Goal: Task Accomplishment & Management: Complete application form

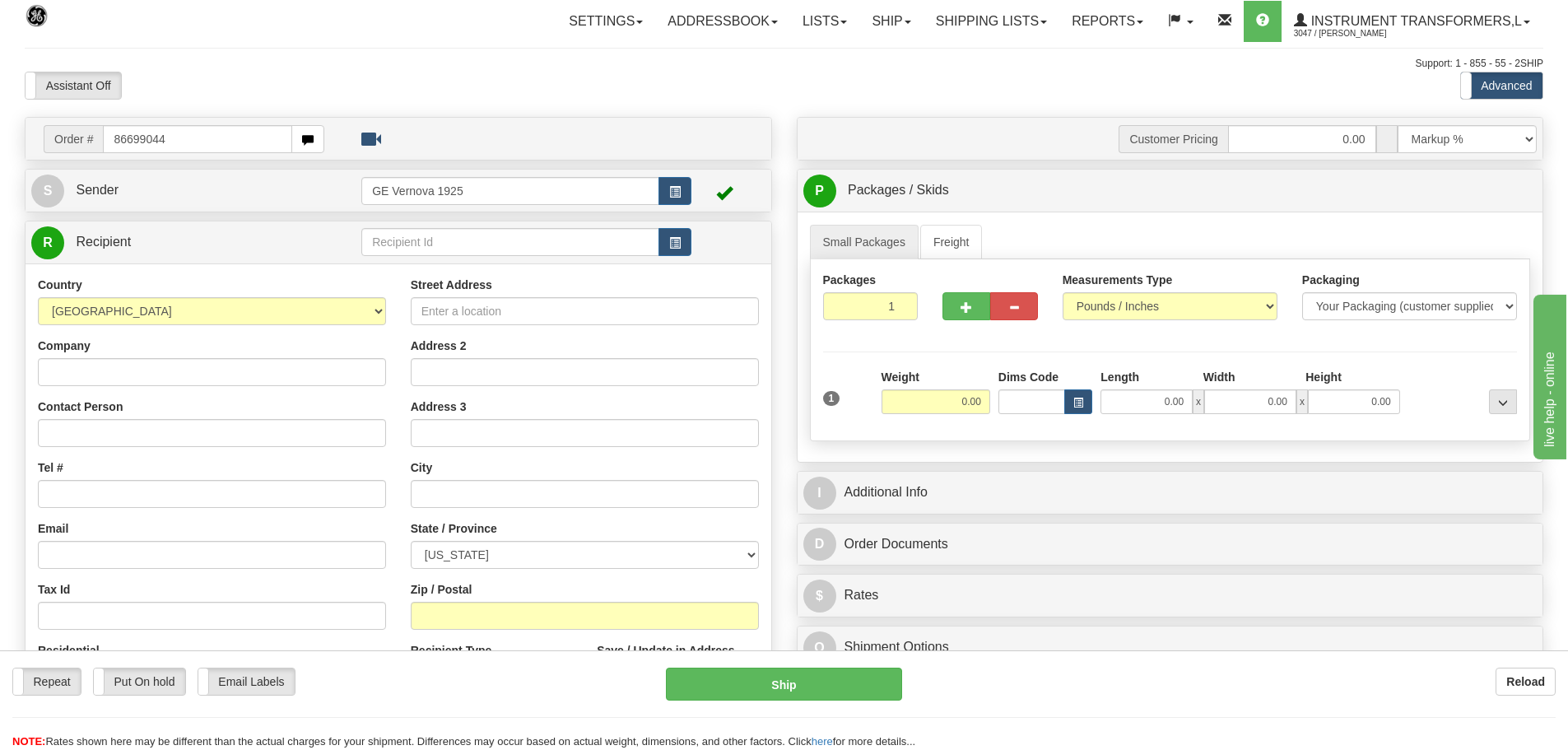
type input "86699044"
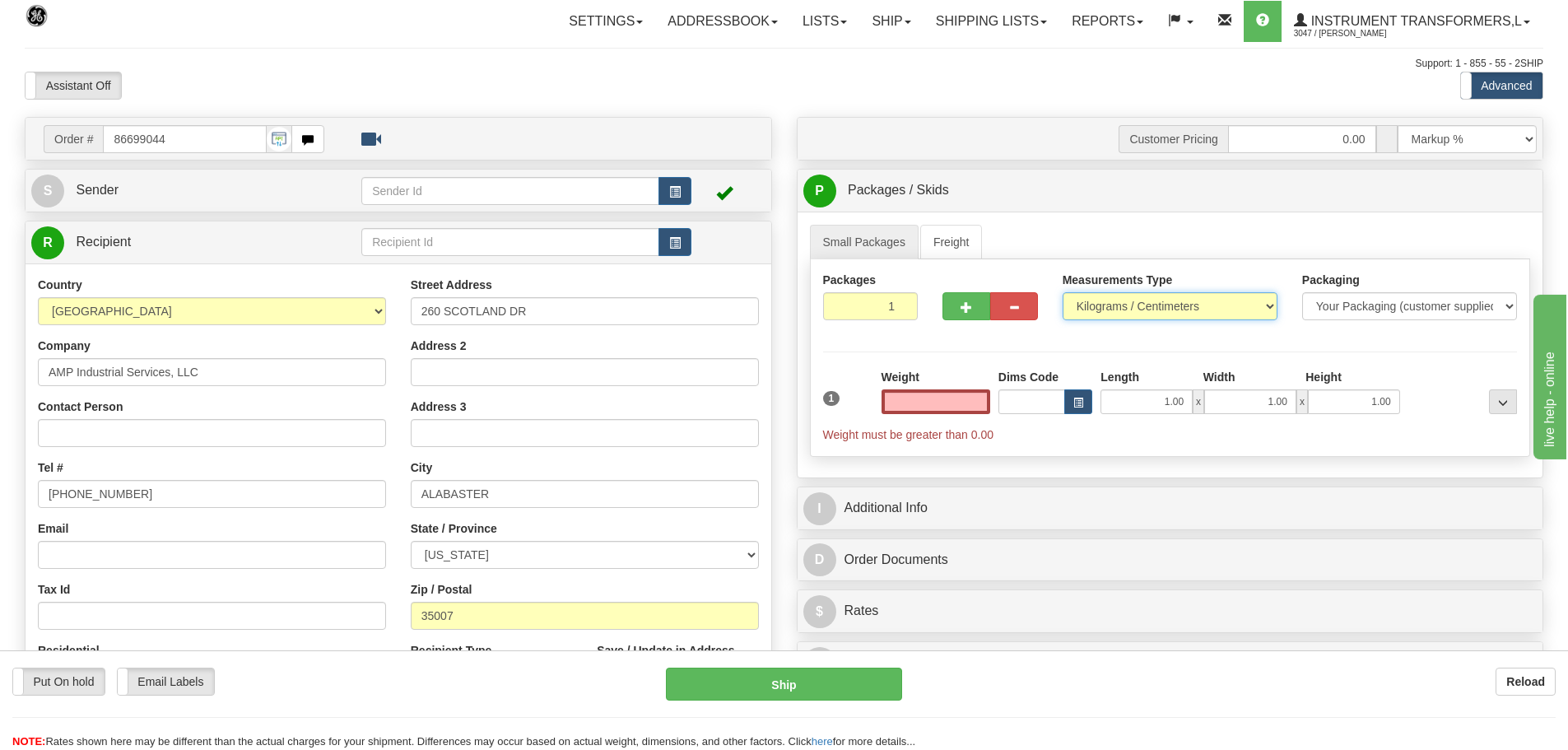
type input "0.00"
click at [1272, 307] on select "Pounds / Inches Kilograms / Centimeters" at bounding box center [1170, 306] width 215 height 28
select select "0"
click at [1063, 293] on select "Pounds / Inches Kilograms / Centimeters" at bounding box center [1170, 306] width 215 height 28
click at [980, 403] on input "0.00" at bounding box center [936, 401] width 109 height 25
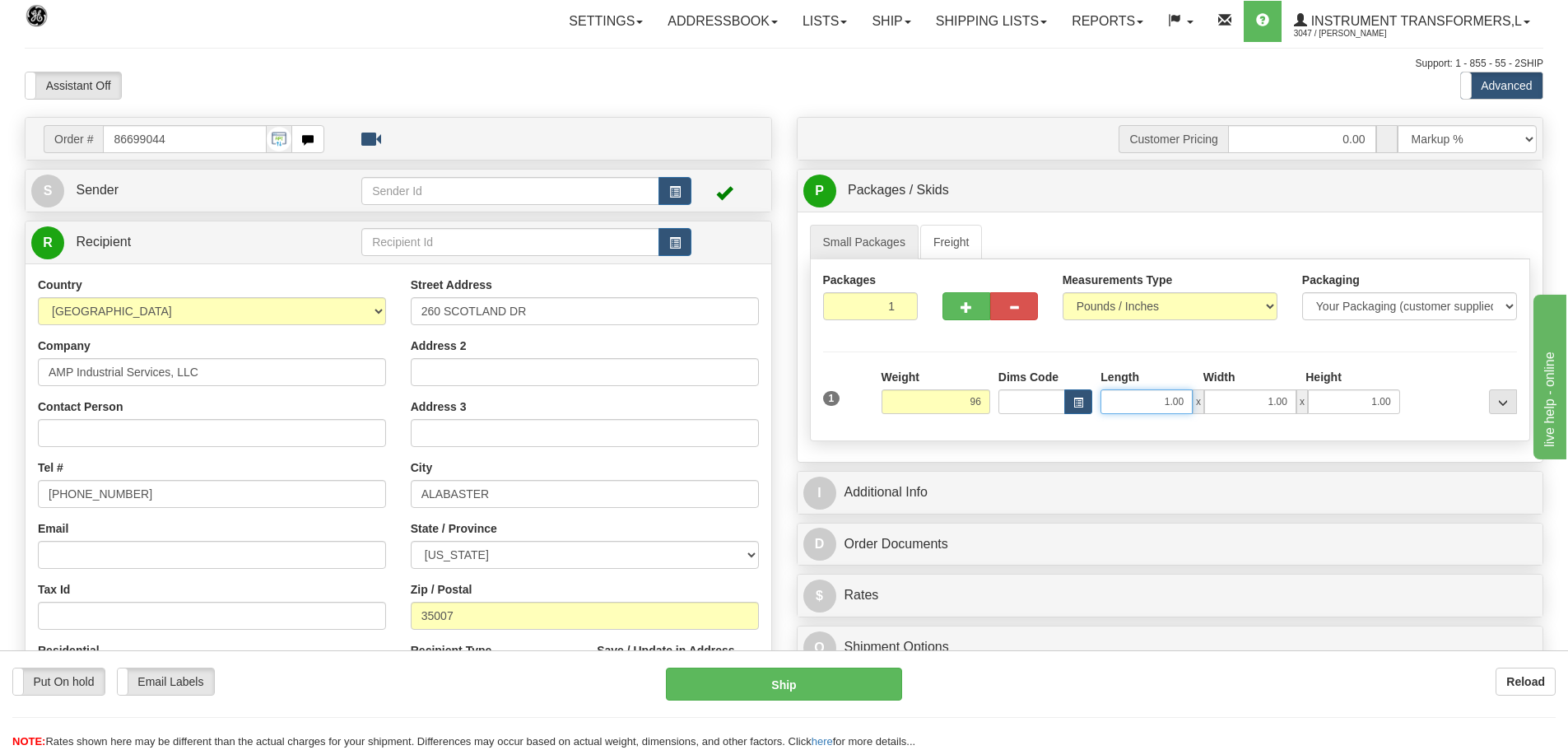
type input "96.00"
click at [1186, 405] on input "1.00" at bounding box center [1146, 401] width 92 height 25
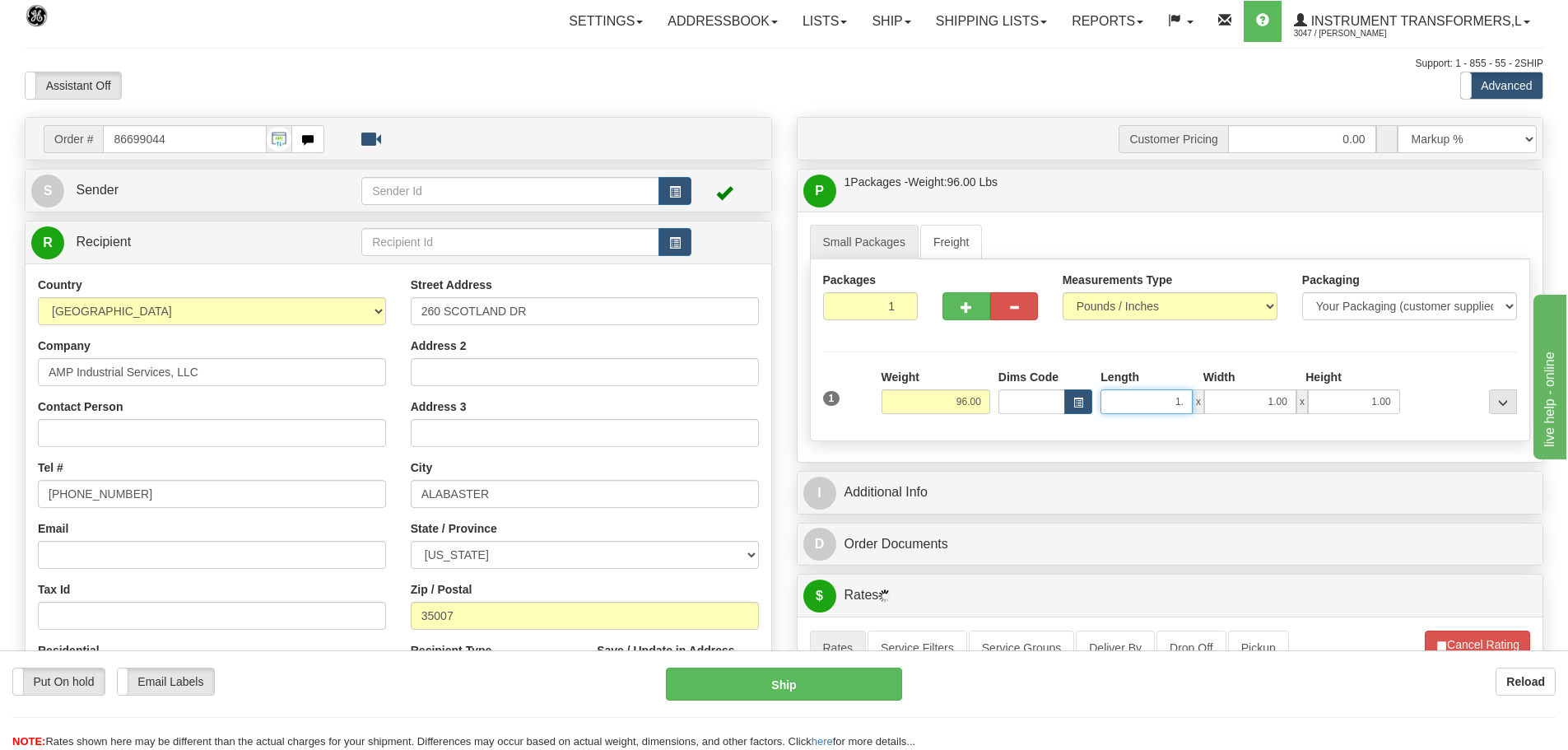
type input "1"
type input "34.00"
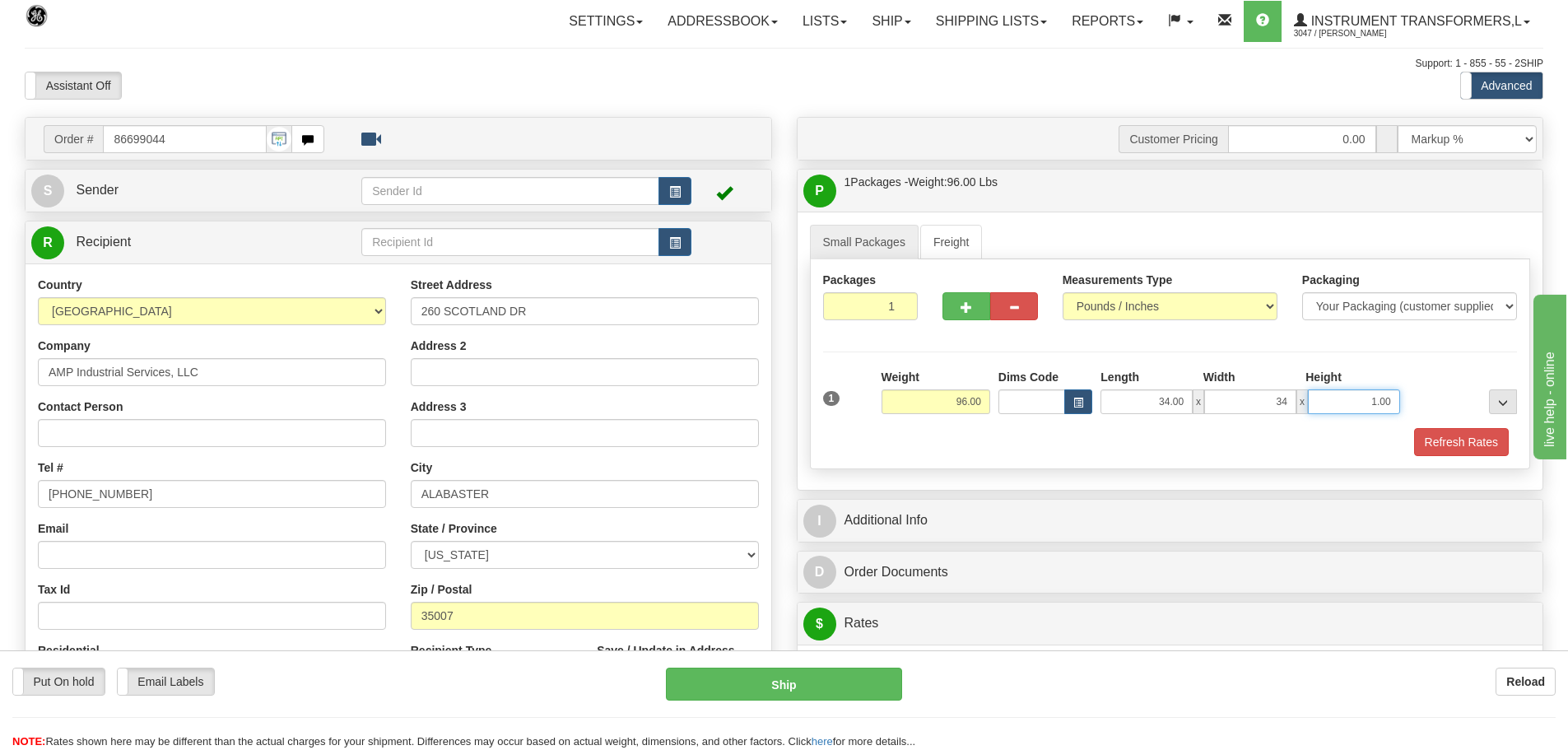
type input "34.00"
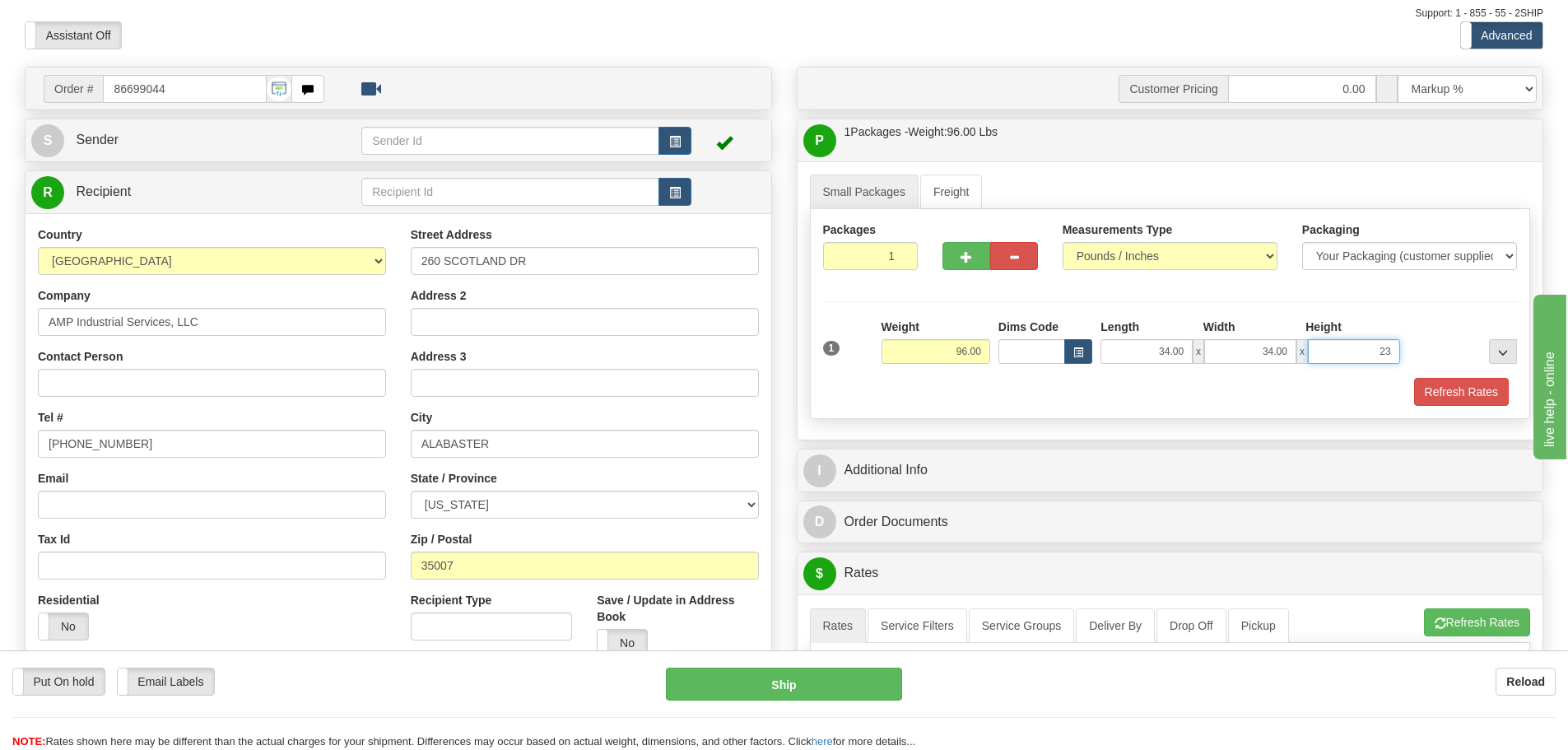
scroll to position [329, 0]
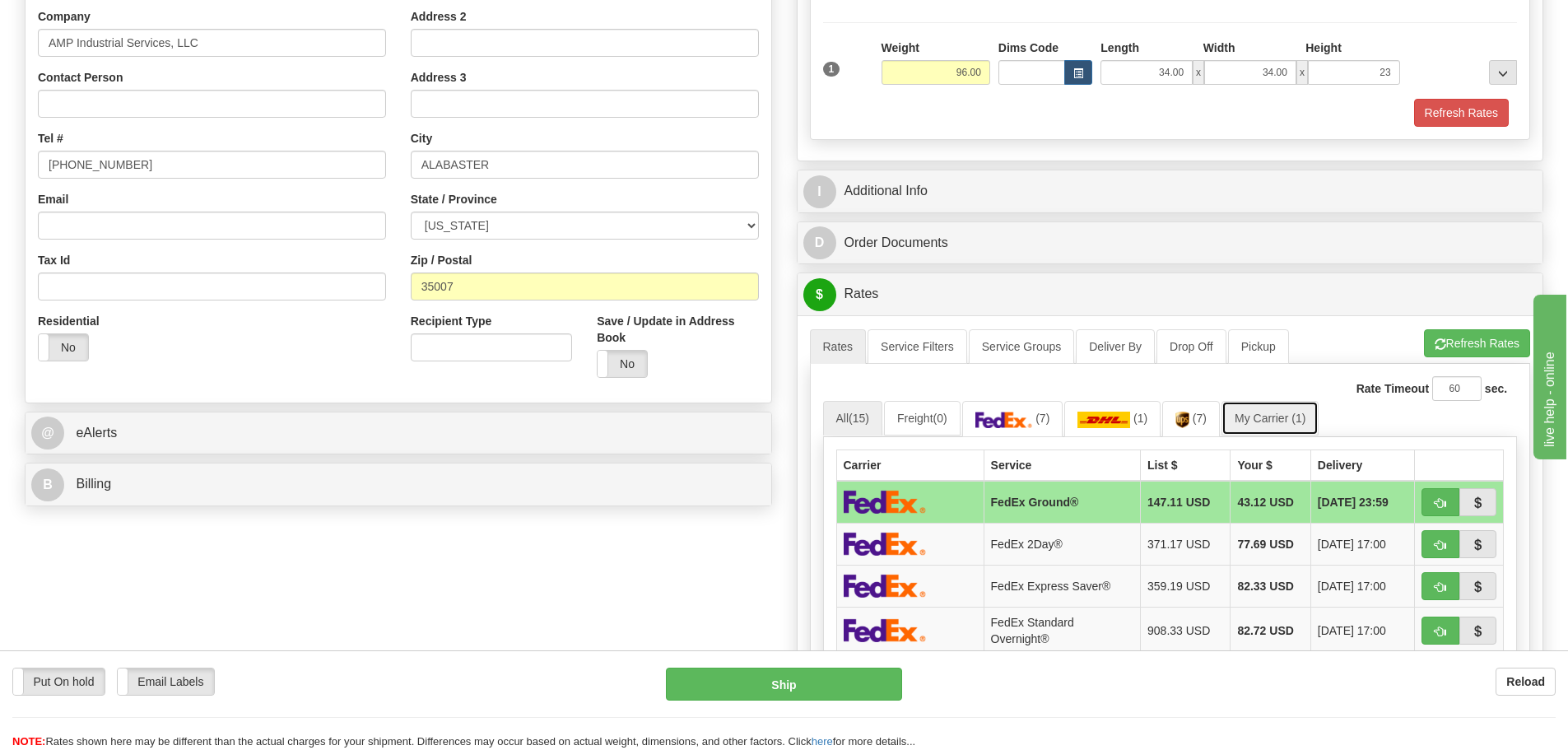
type input "23.00"
click at [1270, 414] on link "My Carrier (1)" at bounding box center [1270, 418] width 97 height 35
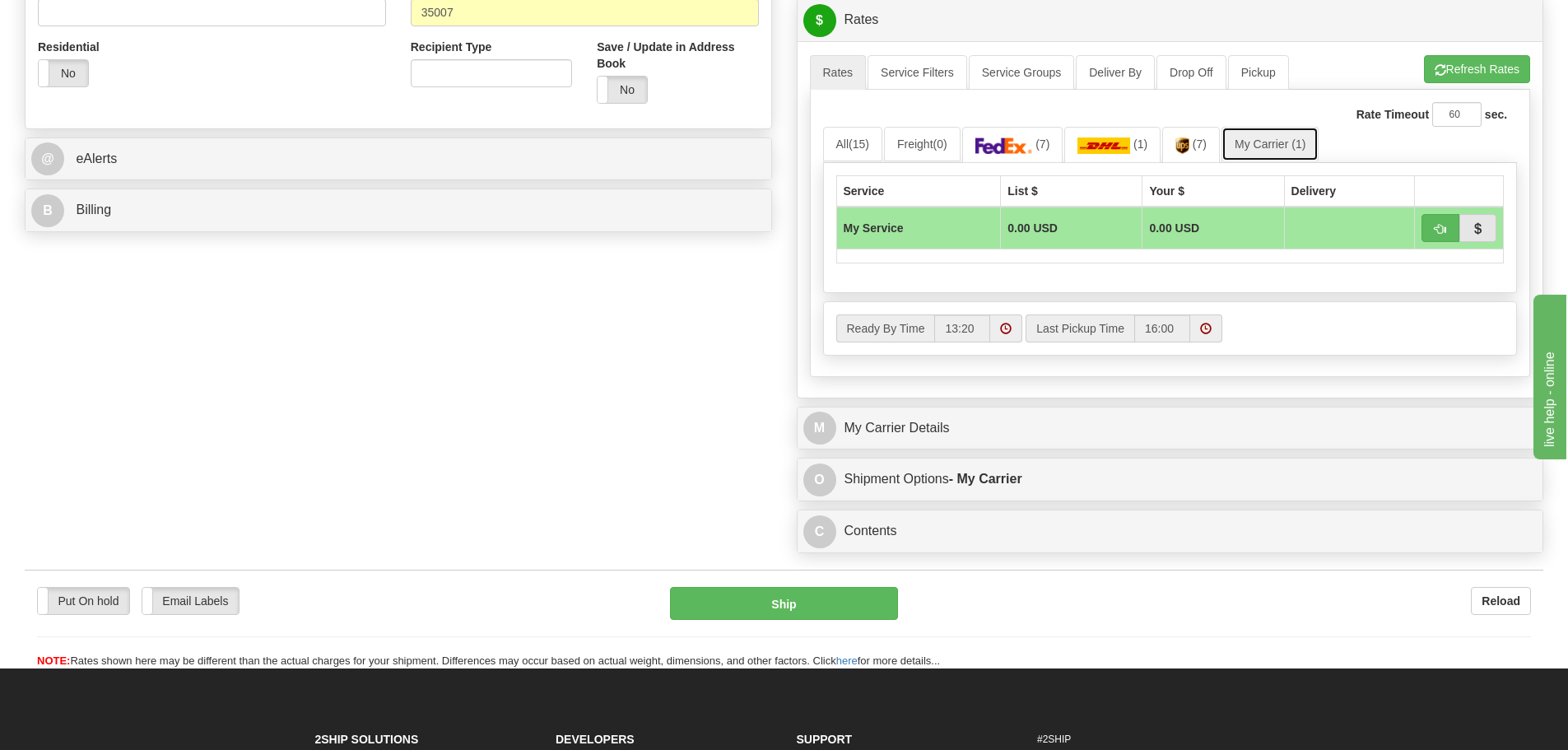
scroll to position [659, 0]
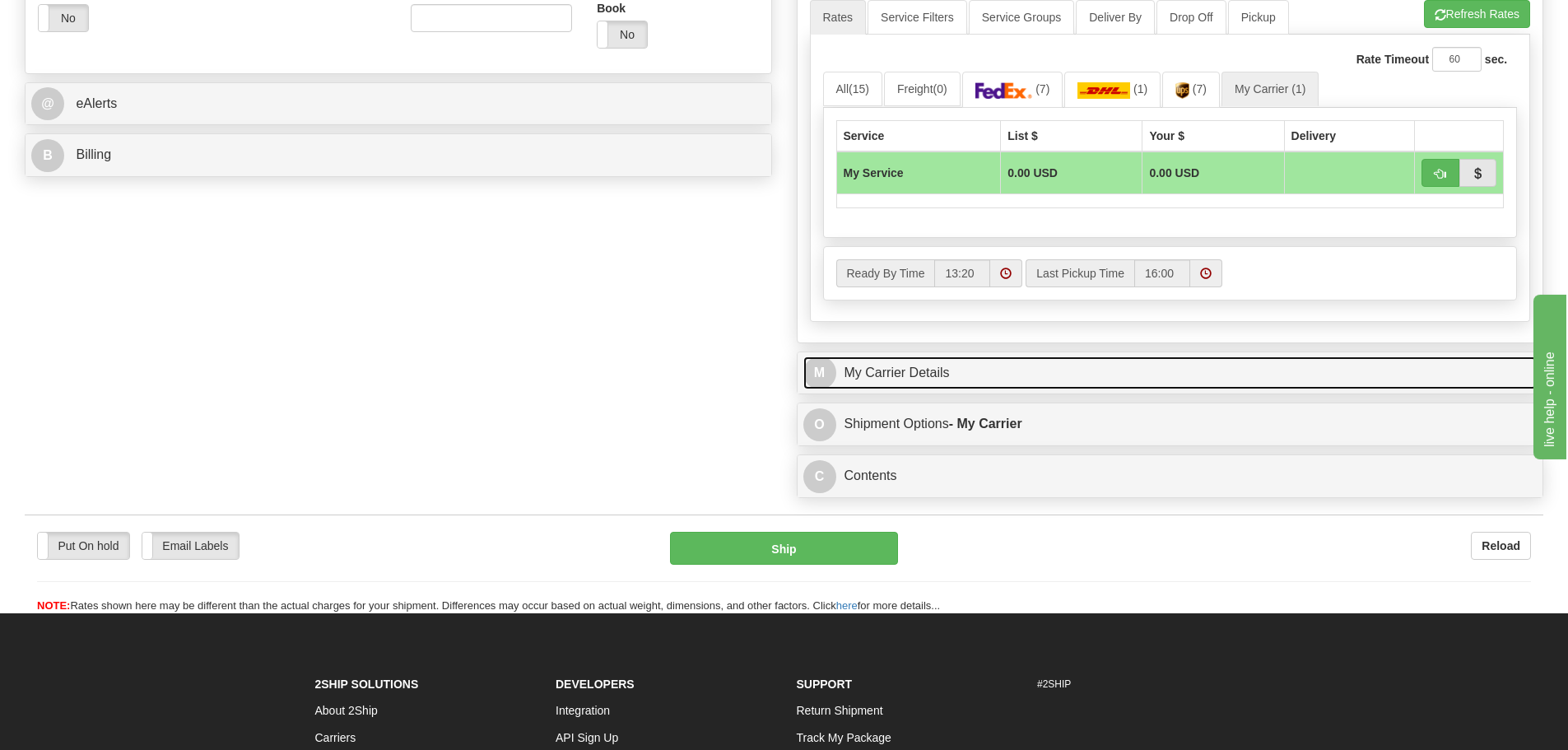
click at [986, 375] on link "M My Carrier Details" at bounding box center [1170, 373] width 734 height 34
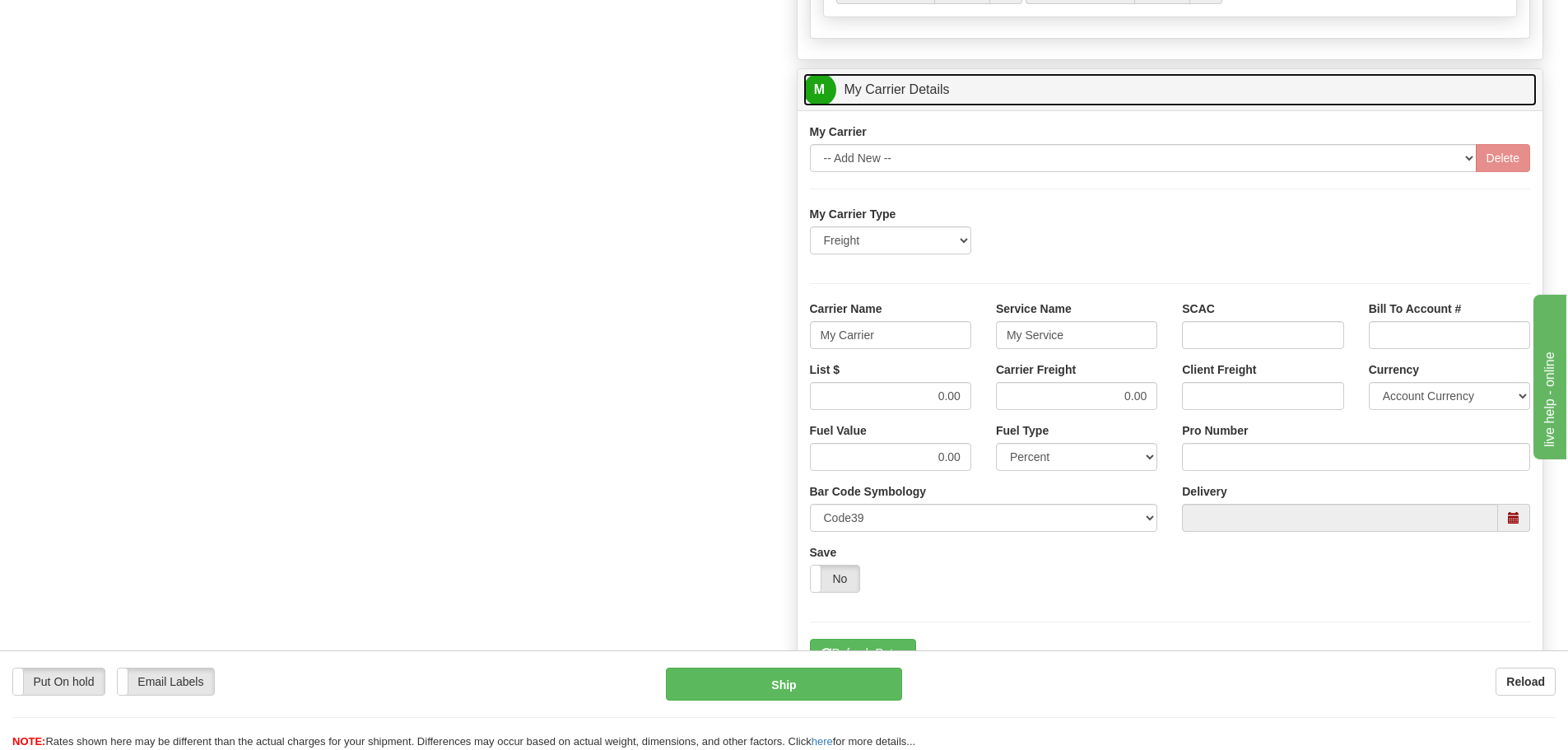
scroll to position [988, 0]
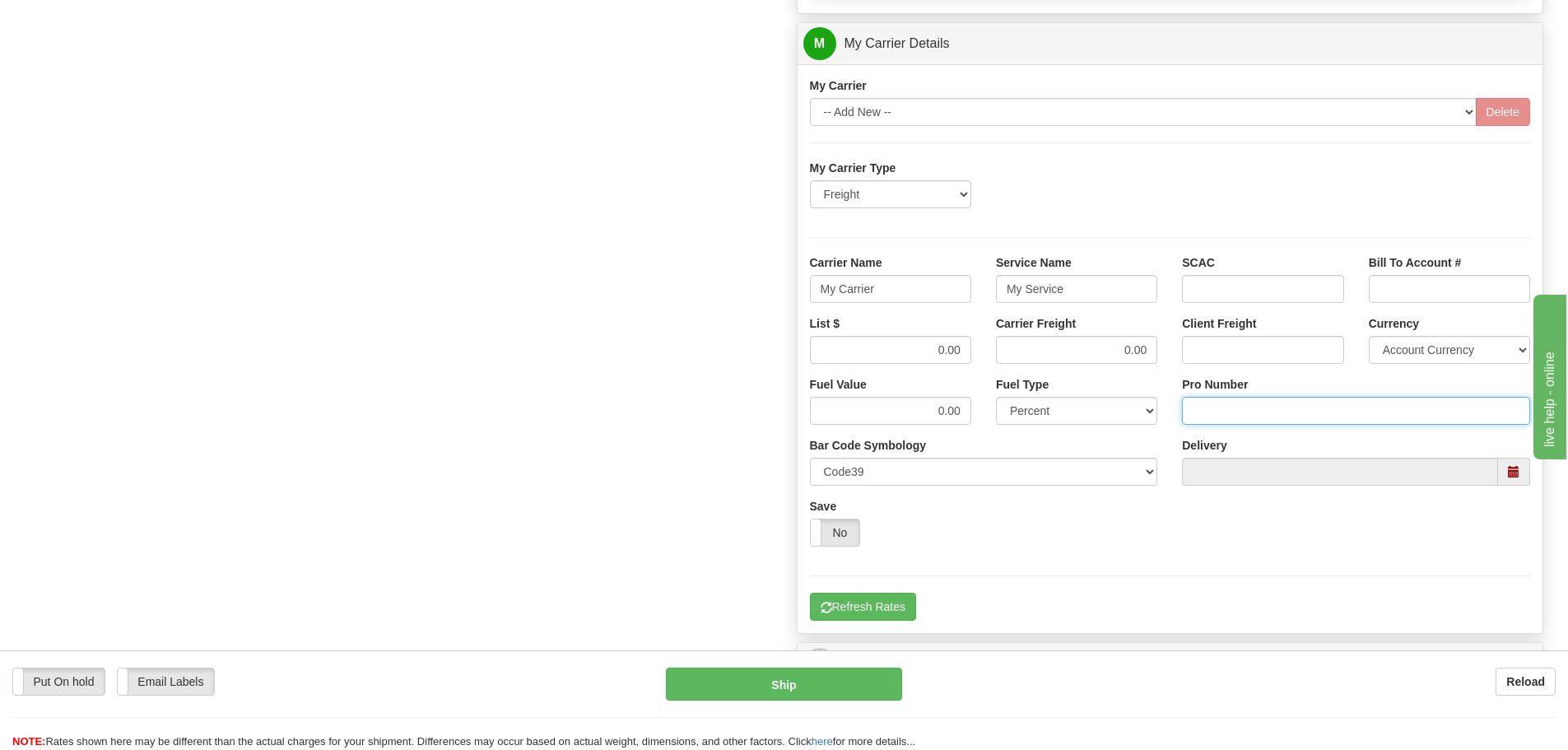
click at [1203, 410] on input "Pro Number" at bounding box center [1356, 410] width 348 height 28
type input "108439796103"
click button "Delete" at bounding box center [0, 0] width 0 height 0
click at [969, 354] on input "0.00" at bounding box center [890, 349] width 162 height 28
type input "0"
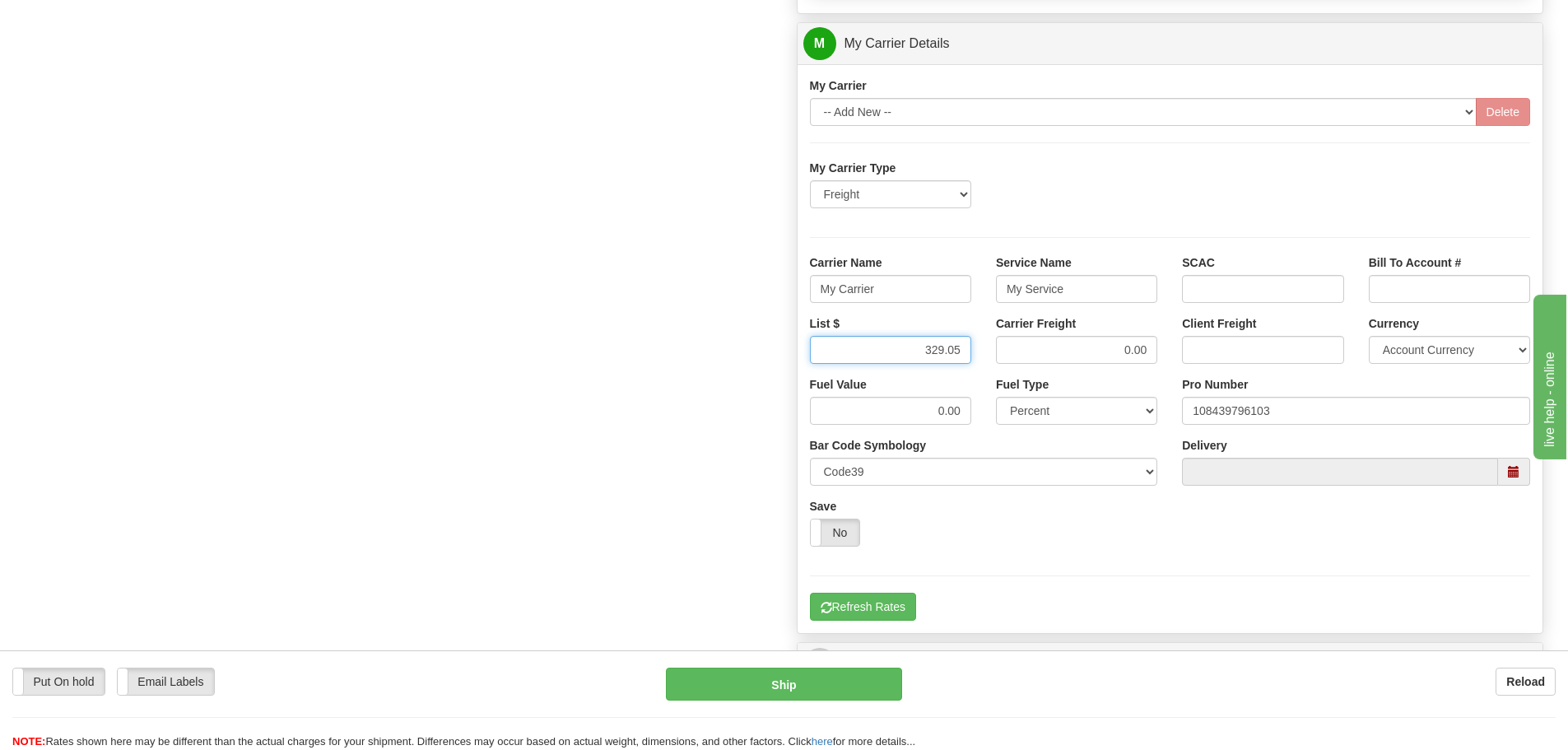
type input "329.05"
click at [1149, 349] on input "0.00" at bounding box center [1077, 349] width 162 height 28
type input "0"
type input "329.05"
click at [905, 286] on input "My Carrier" at bounding box center [890, 289] width 162 height 28
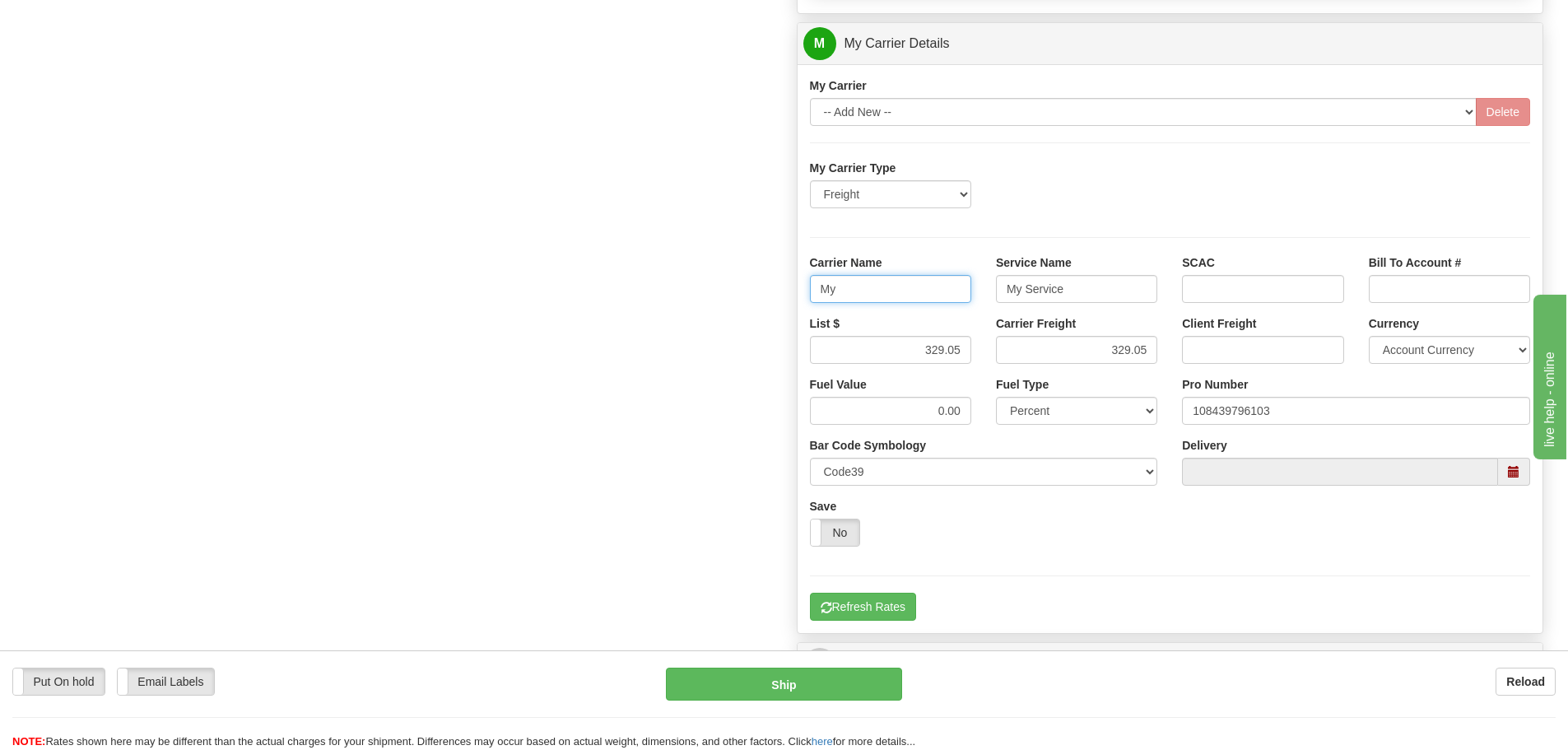
type input "M"
type input "[PERSON_NAME]"
click at [1089, 292] on input "My Service" at bounding box center [1077, 289] width 162 height 28
type input "M"
type input "LTL"
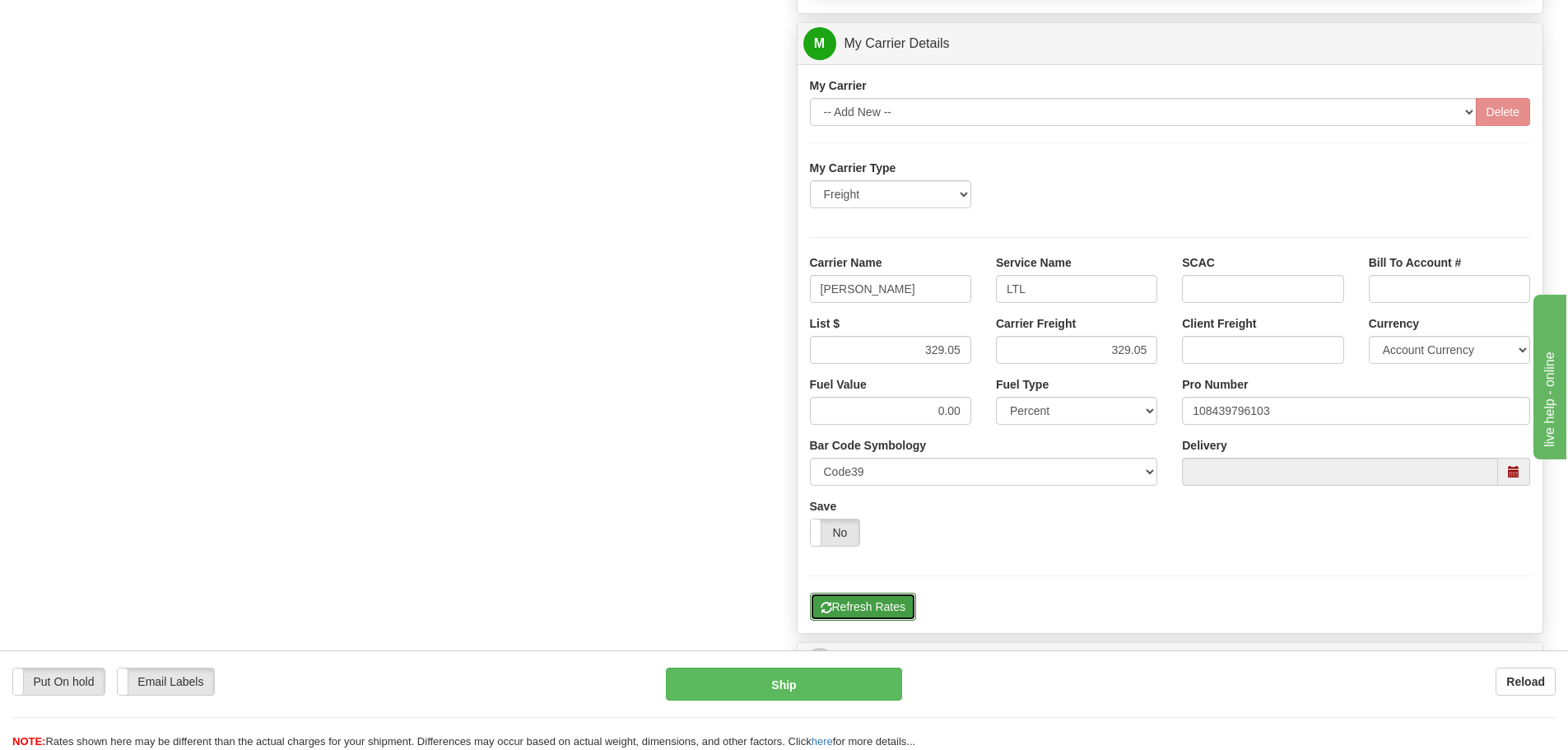
click at [855, 600] on button "Refresh Rates" at bounding box center [862, 607] width 106 height 28
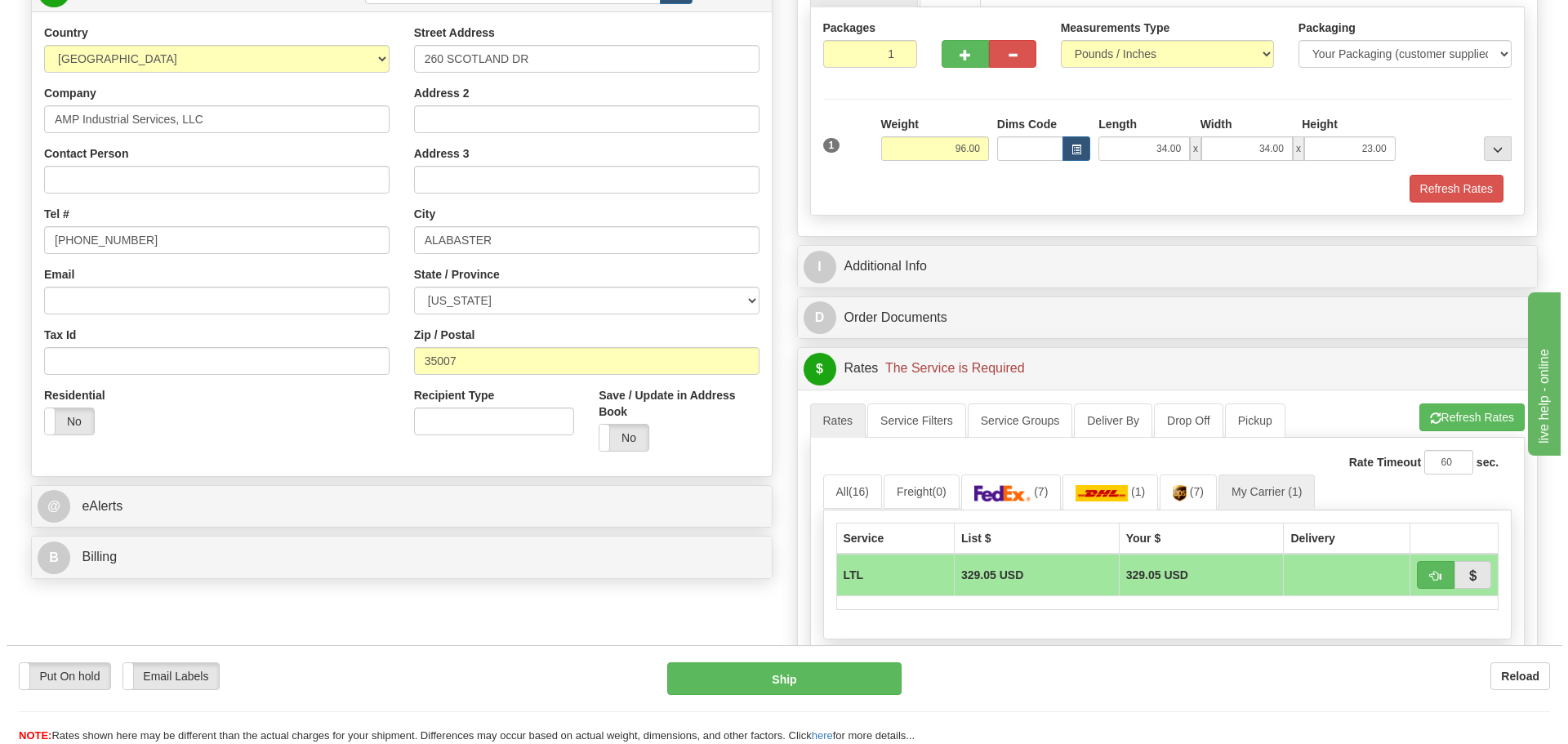
scroll to position [245, 0]
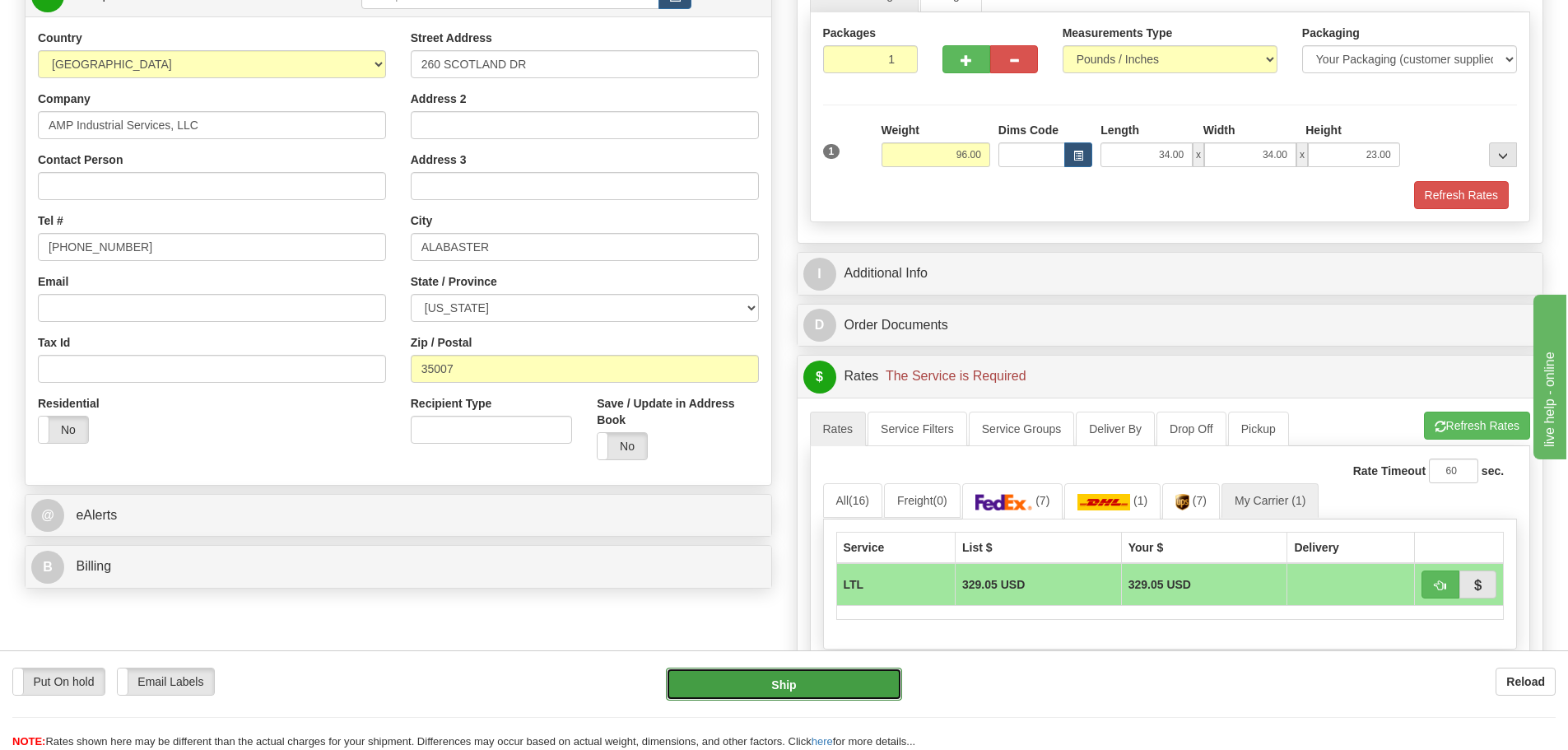
click at [769, 677] on button "Ship" at bounding box center [784, 685] width 236 height 33
type input "00"
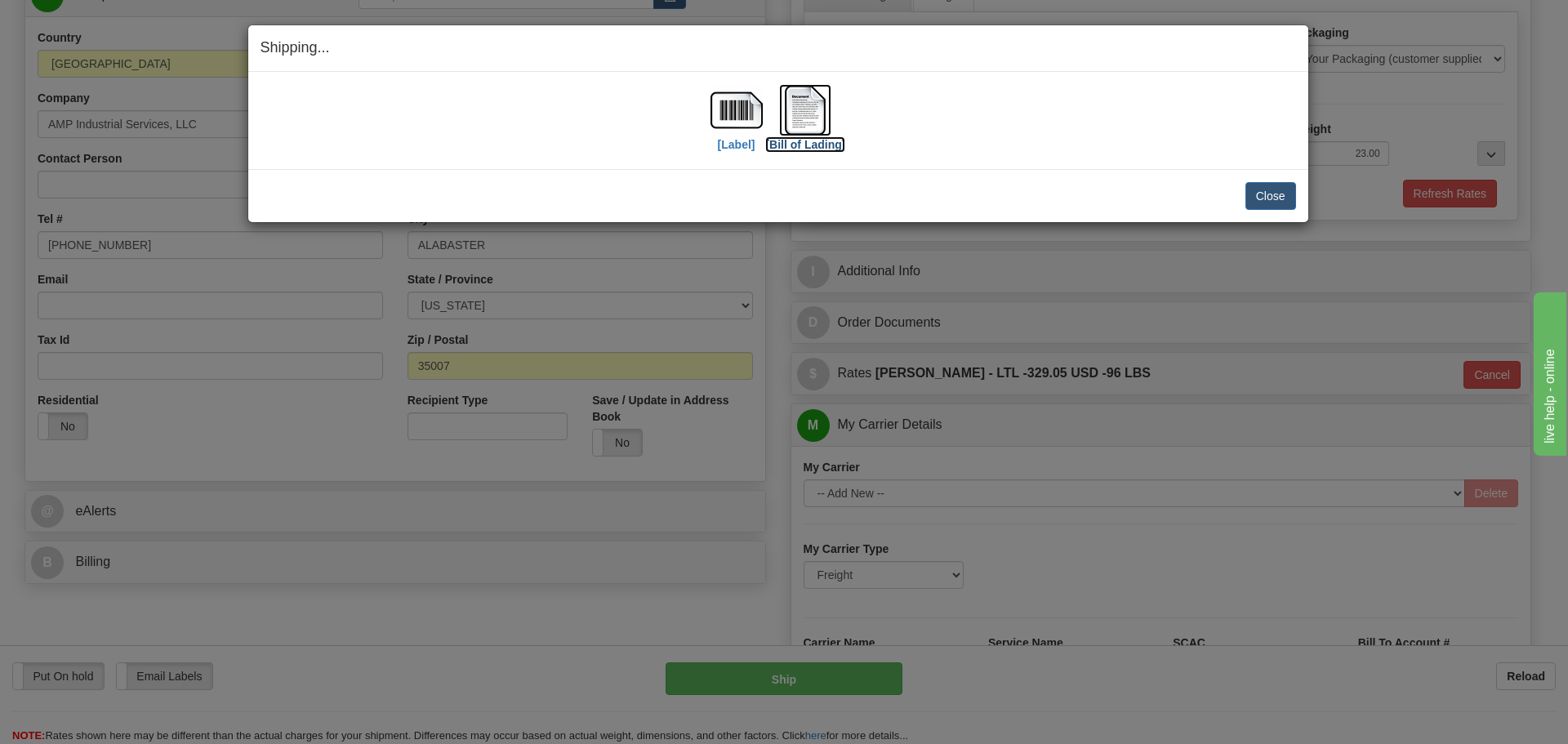
click at [797, 117] on img at bounding box center [805, 110] width 53 height 53
click at [1275, 201] on button "Close" at bounding box center [1270, 196] width 51 height 28
